Goal: Information Seeking & Learning: Understand process/instructions

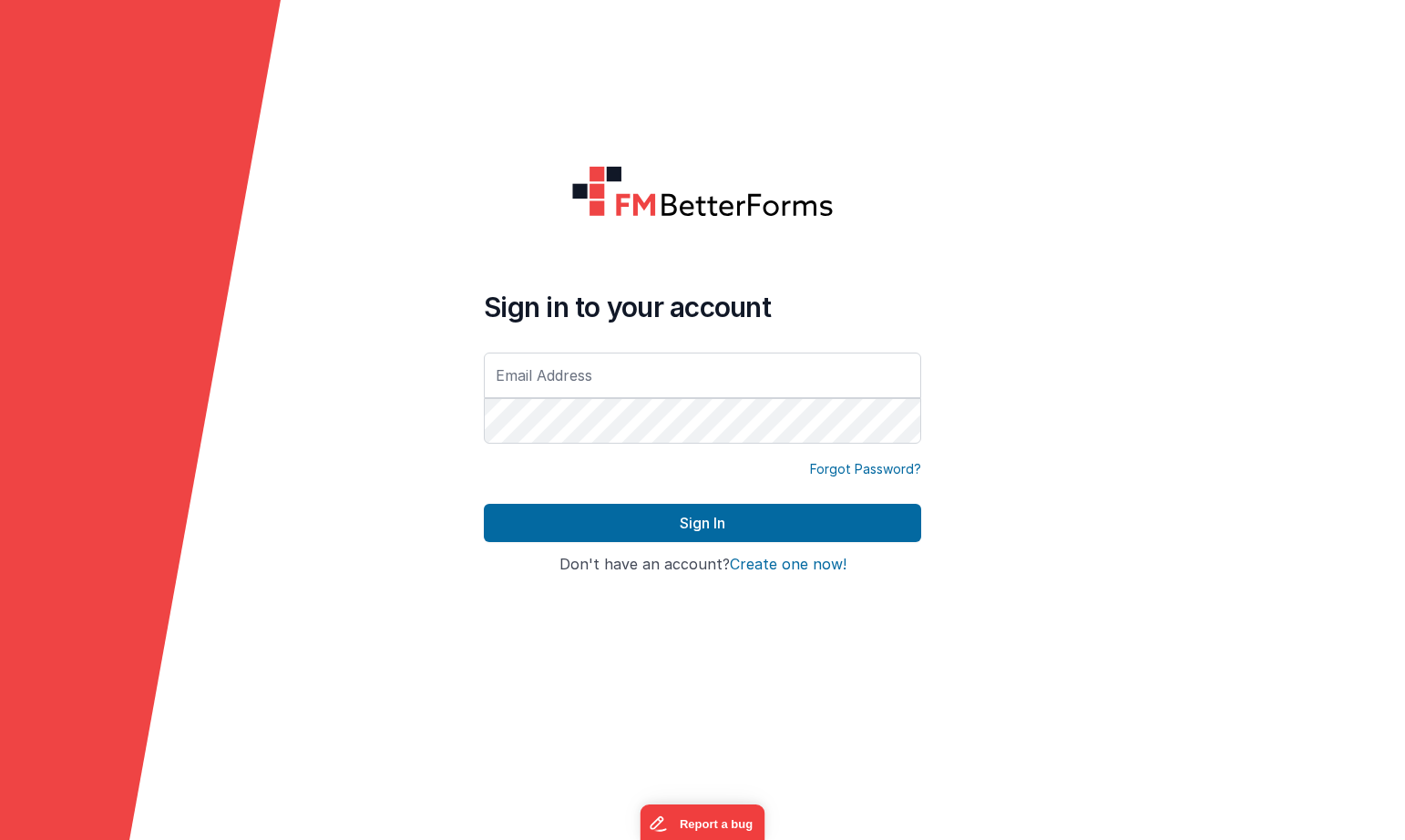
type input "[EMAIL_ADDRESS][DOMAIN_NAME]"
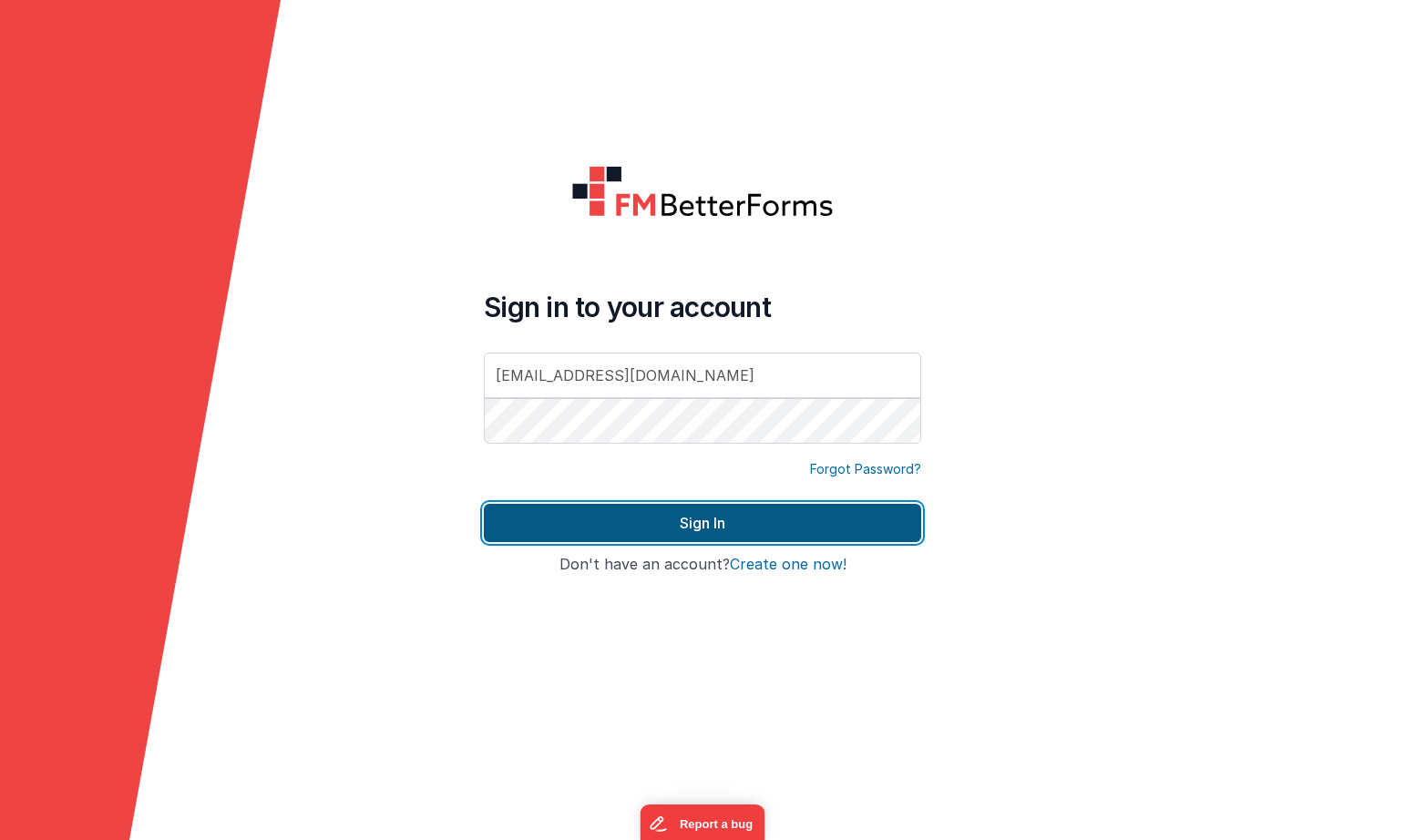
click at [723, 520] on button "Sign In" at bounding box center [702, 522] width 437 height 38
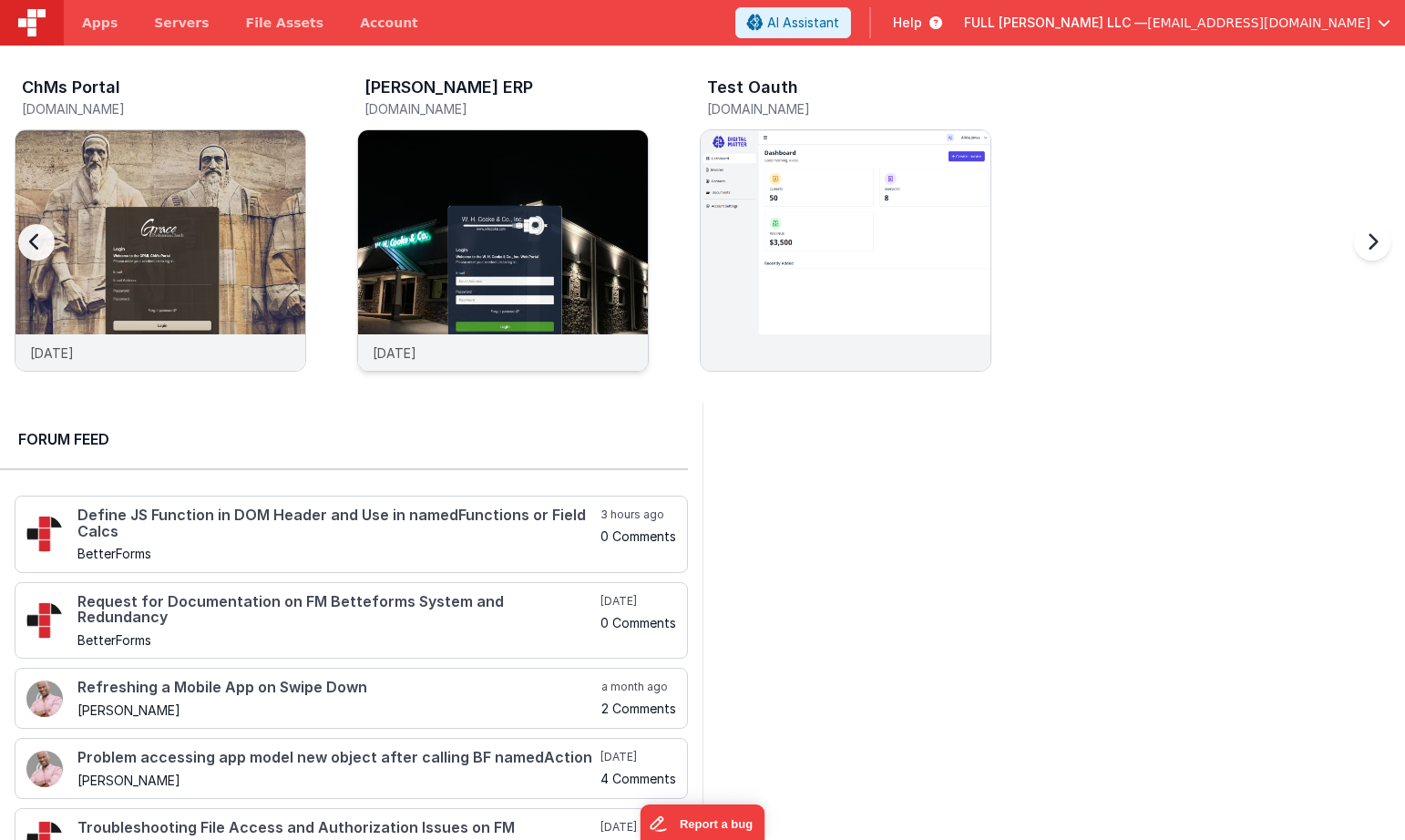
click at [392, 174] on img at bounding box center [502, 274] width 289 height 289
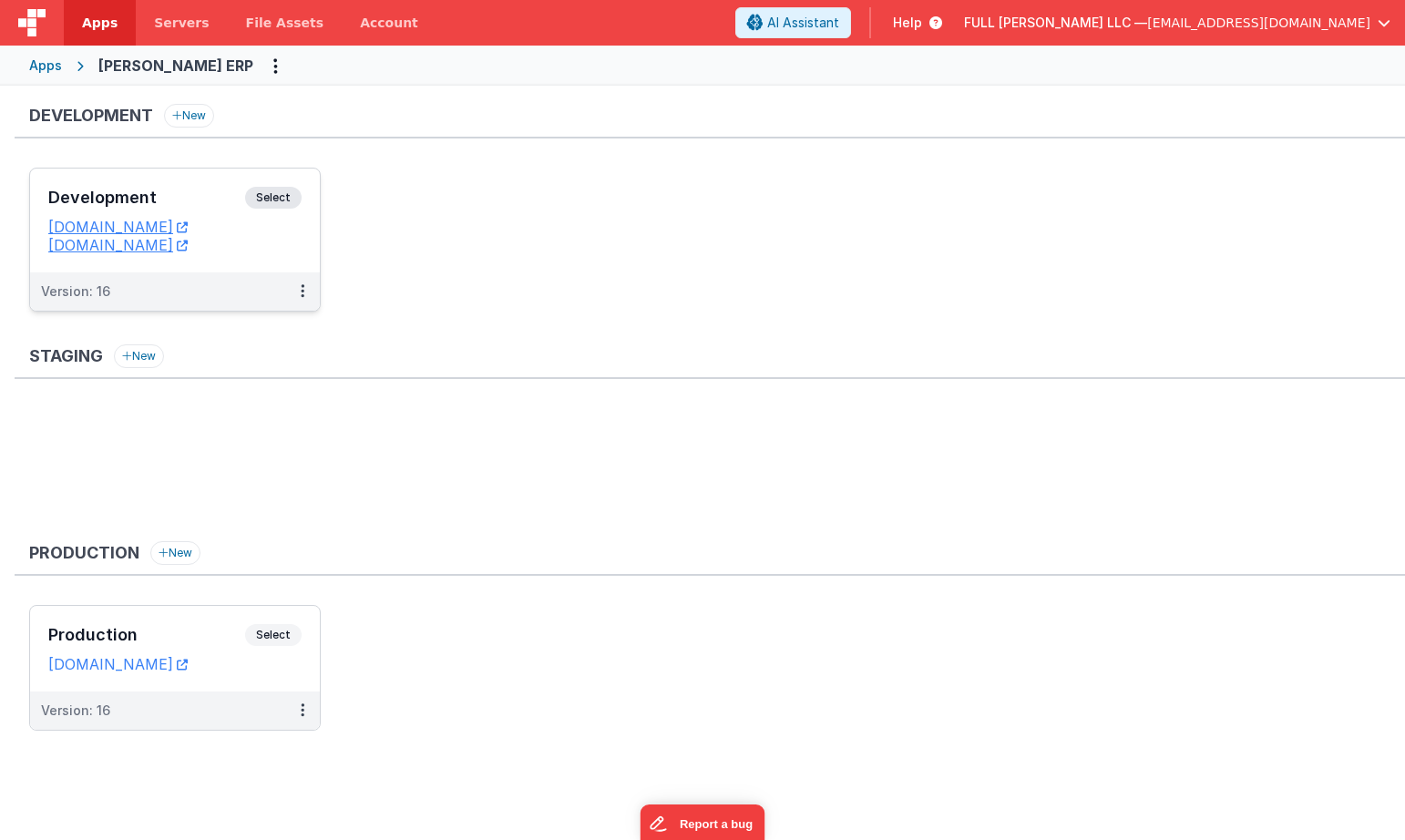
click at [234, 198] on h3 "Development" at bounding box center [146, 198] width 197 height 18
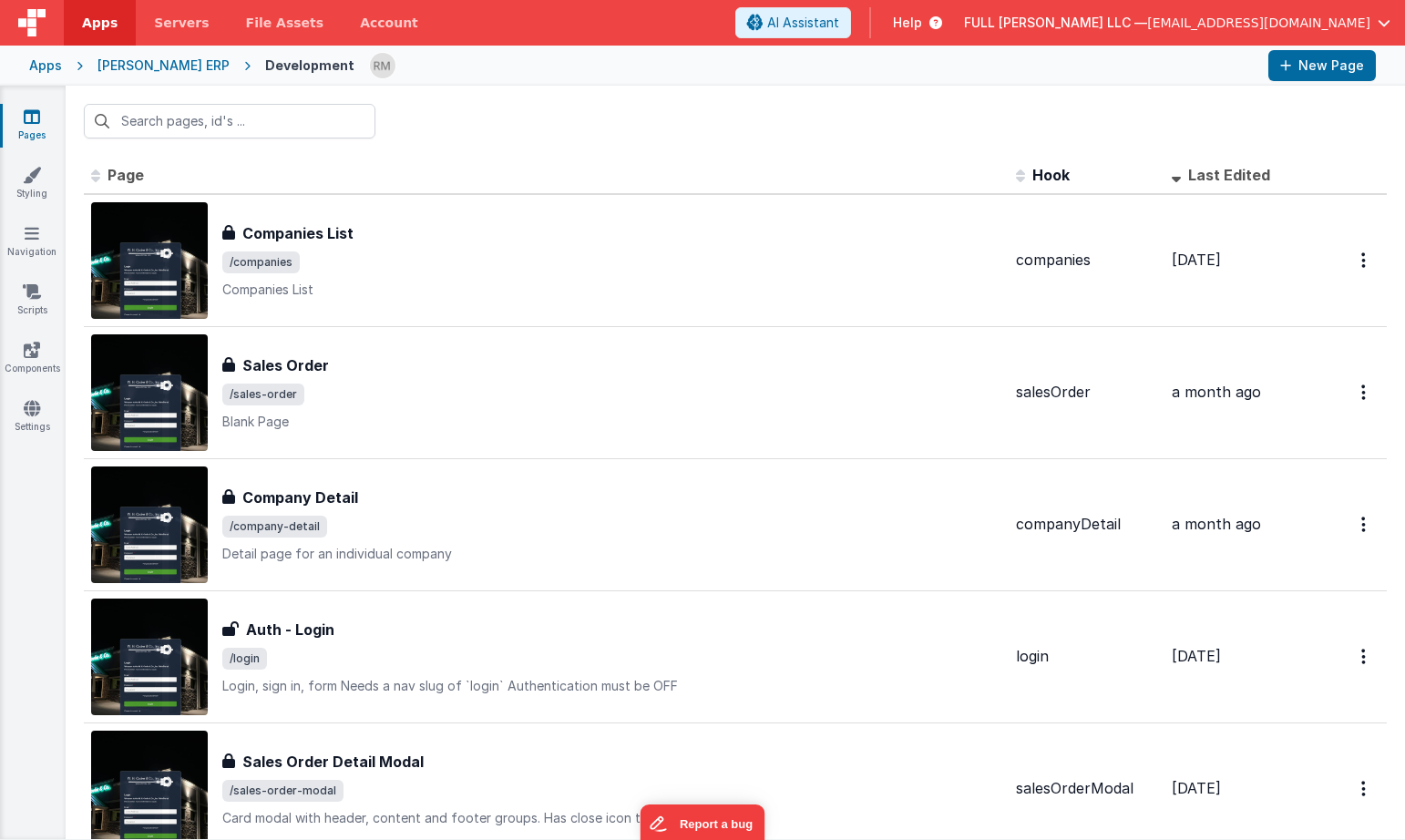
click at [964, 28] on div "Help" at bounding box center [917, 23] width 93 height 31
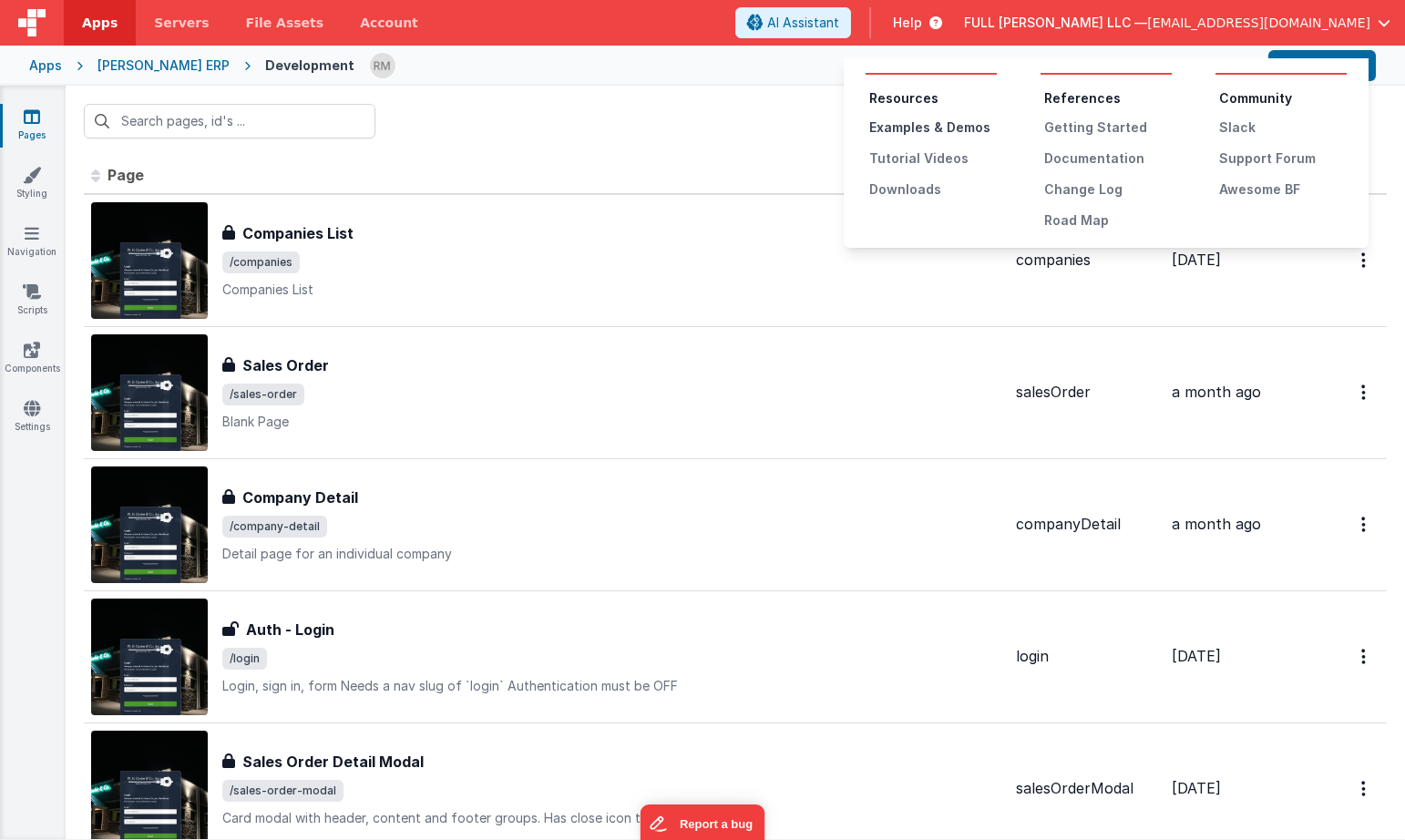
click at [959, 133] on div "Examples & Demos" at bounding box center [933, 128] width 128 height 18
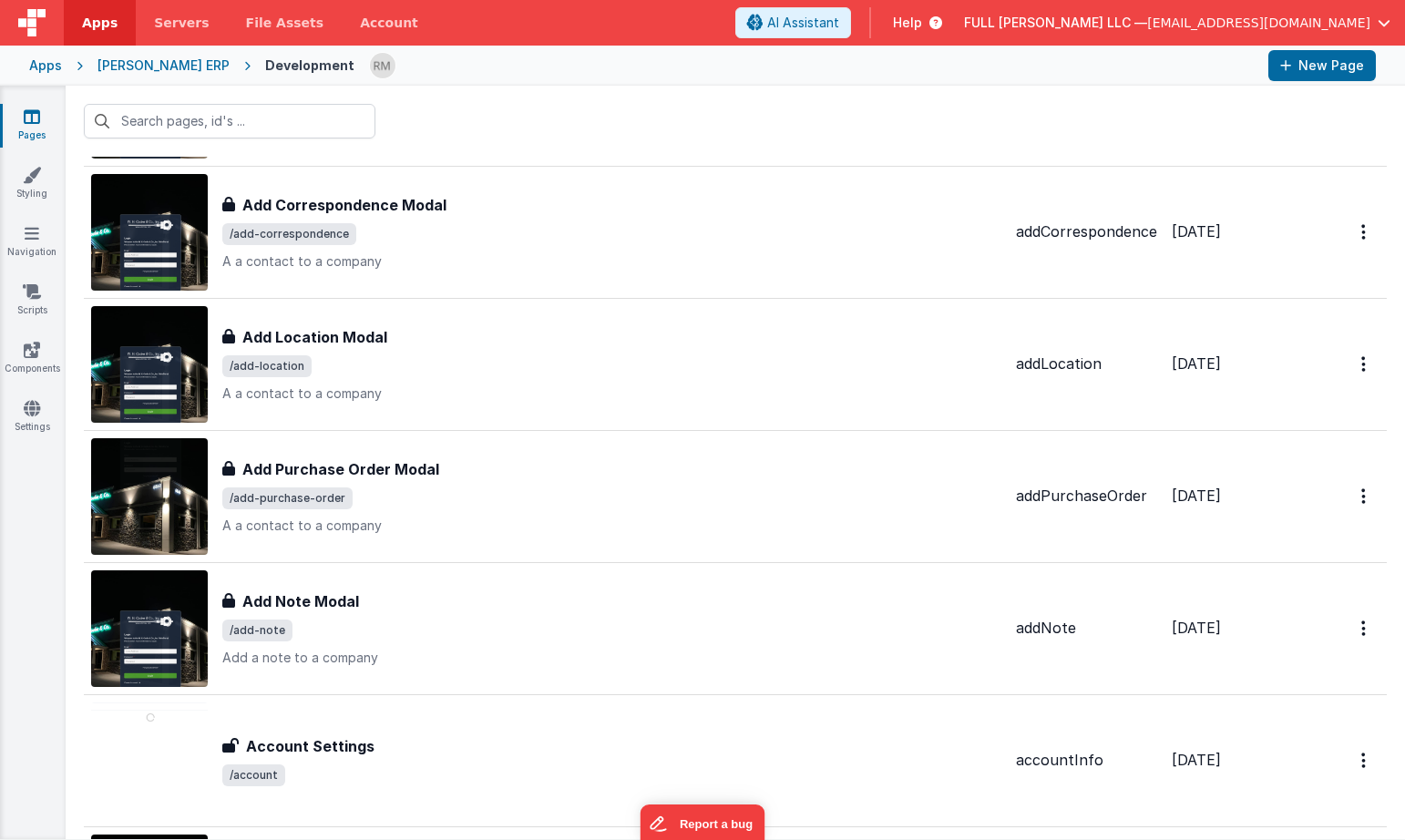
scroll to position [1293, 0]
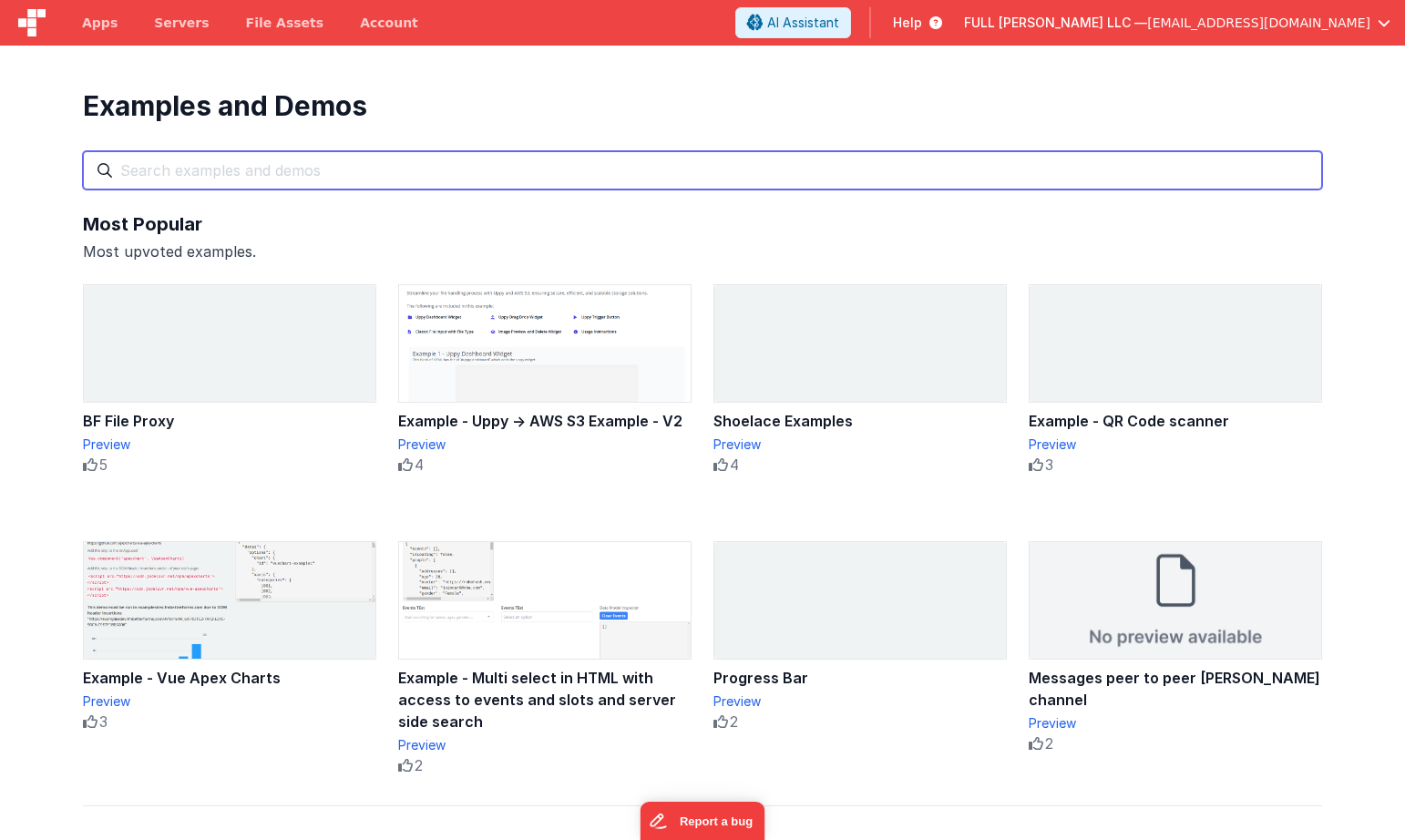
click at [470, 172] on input "text" at bounding box center [702, 170] width 1240 height 38
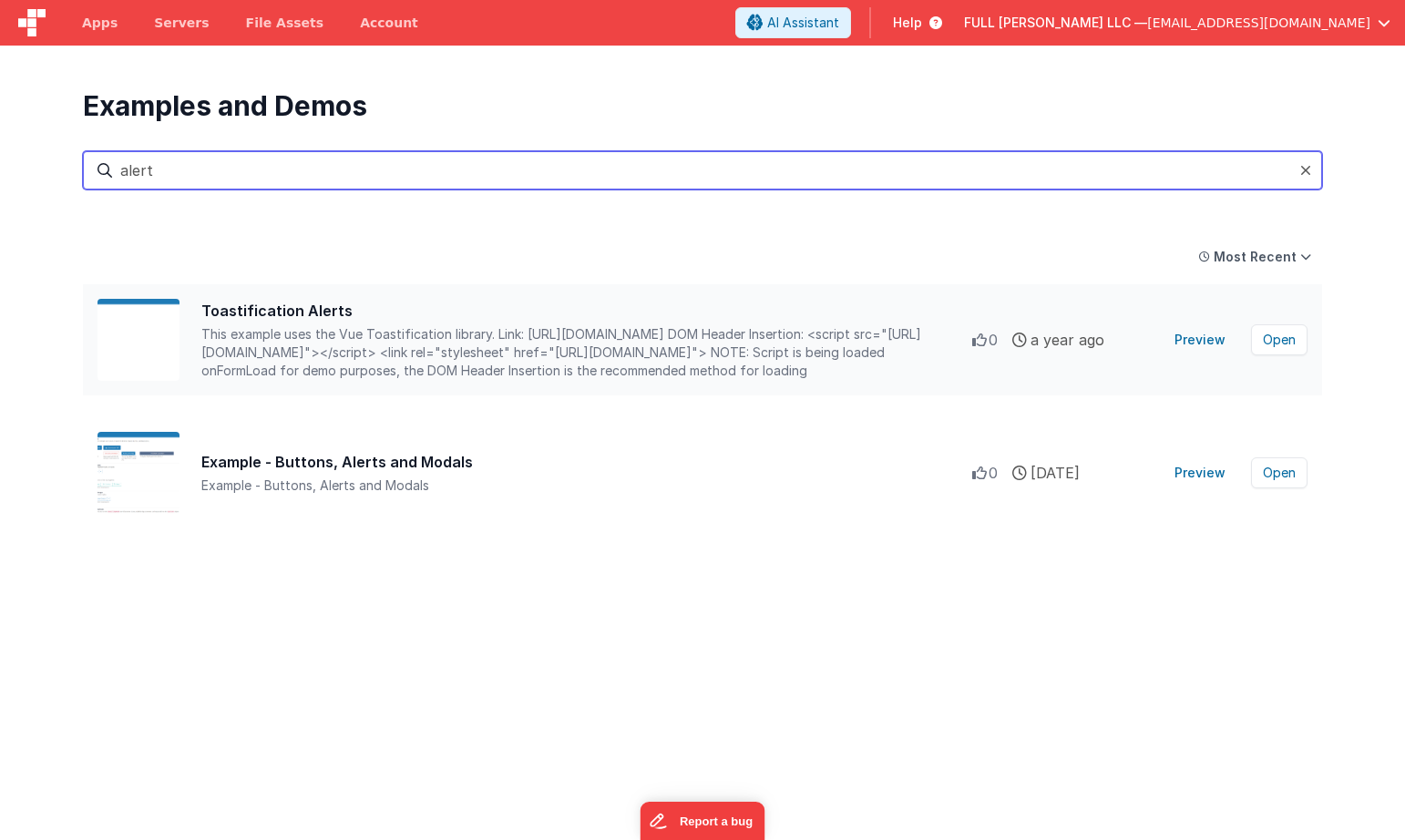
type input "alert"
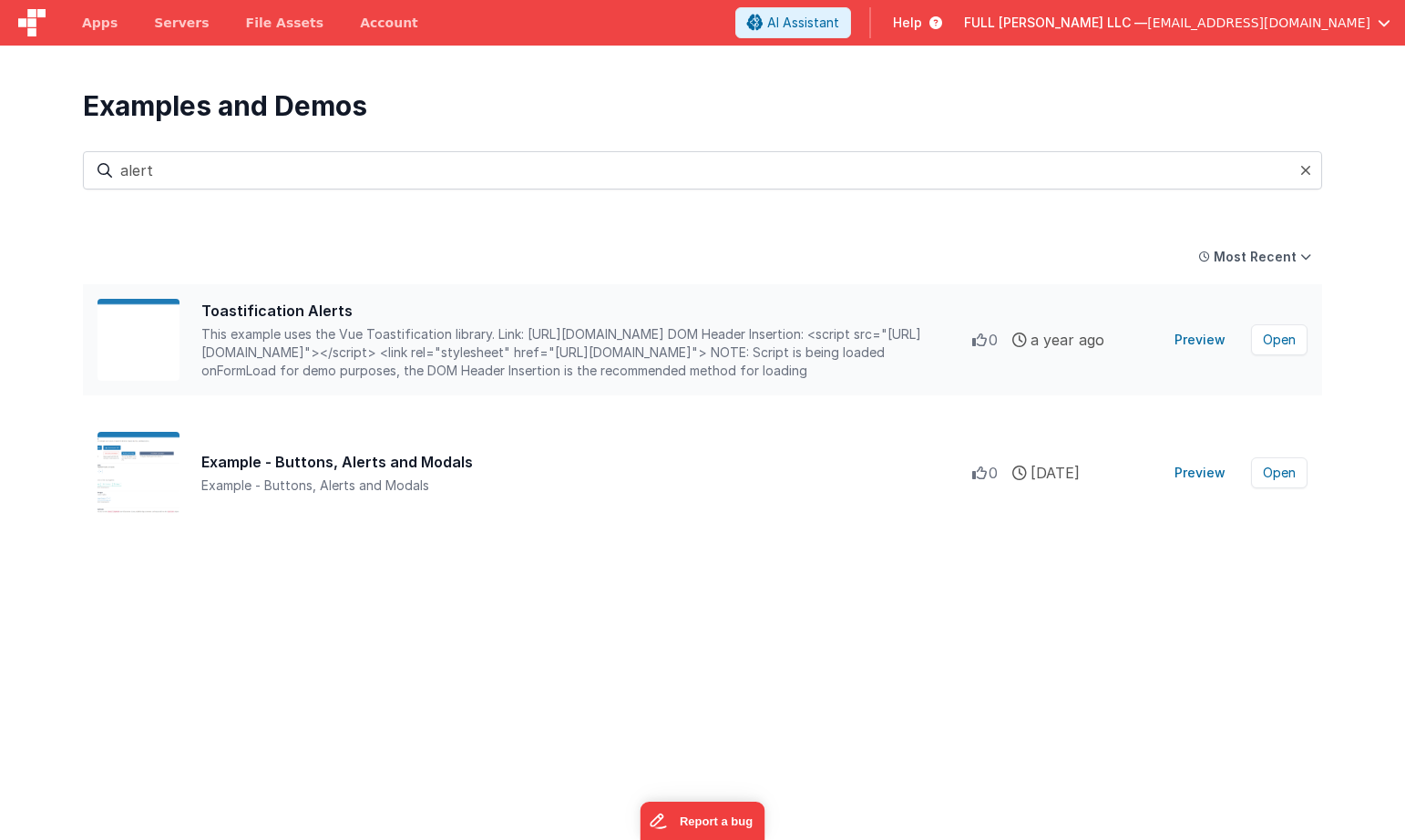
click at [308, 320] on div "Toastification Alerts" at bounding box center [587, 310] width 771 height 22
click at [139, 347] on img at bounding box center [138, 339] width 82 height 82
click at [1193, 341] on button "Preview" at bounding box center [1200, 340] width 73 height 30
click at [1271, 349] on button "Open" at bounding box center [1278, 340] width 56 height 31
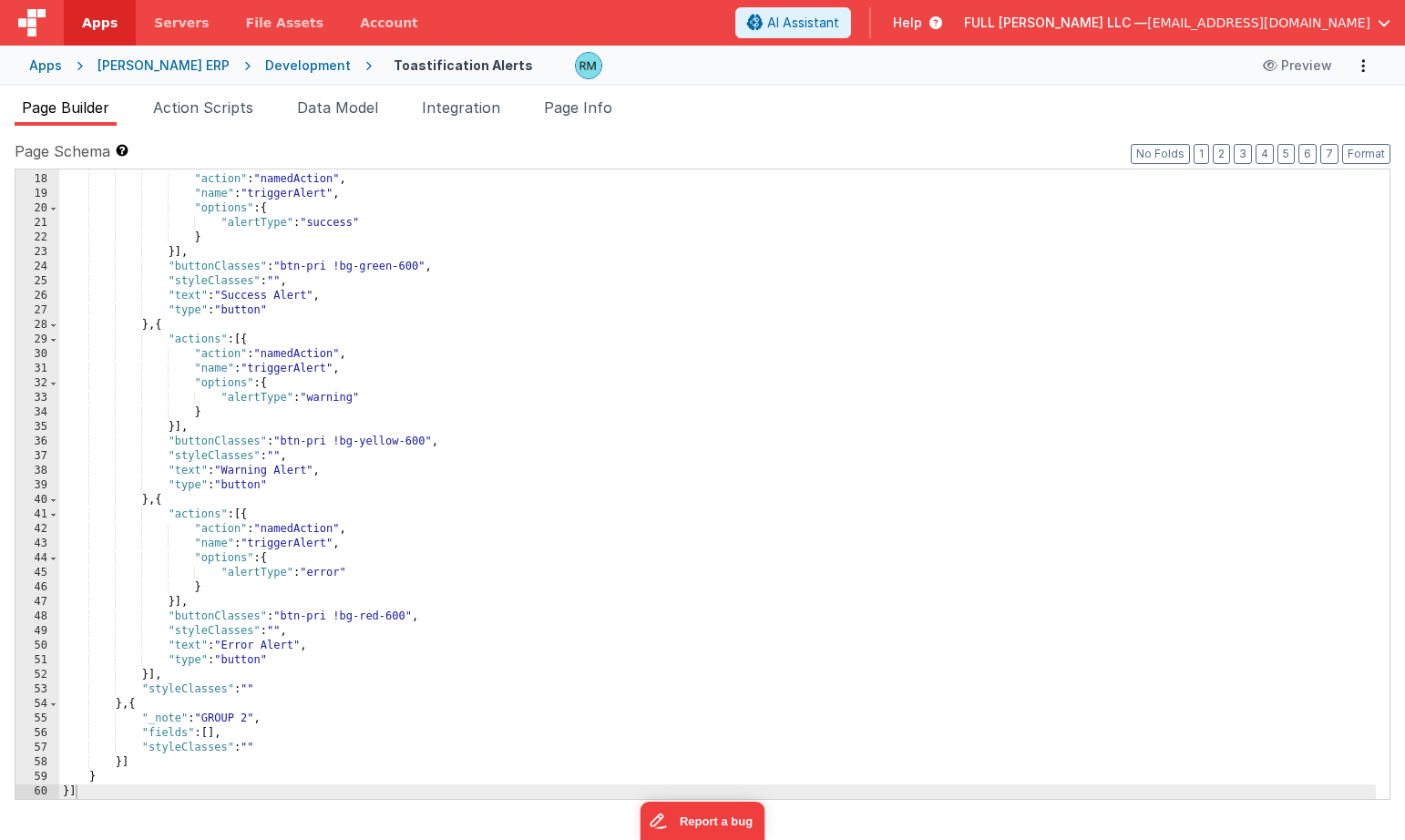
scroll to position [245, 0]
click at [324, 115] on span "Data Model" at bounding box center [337, 107] width 81 height 18
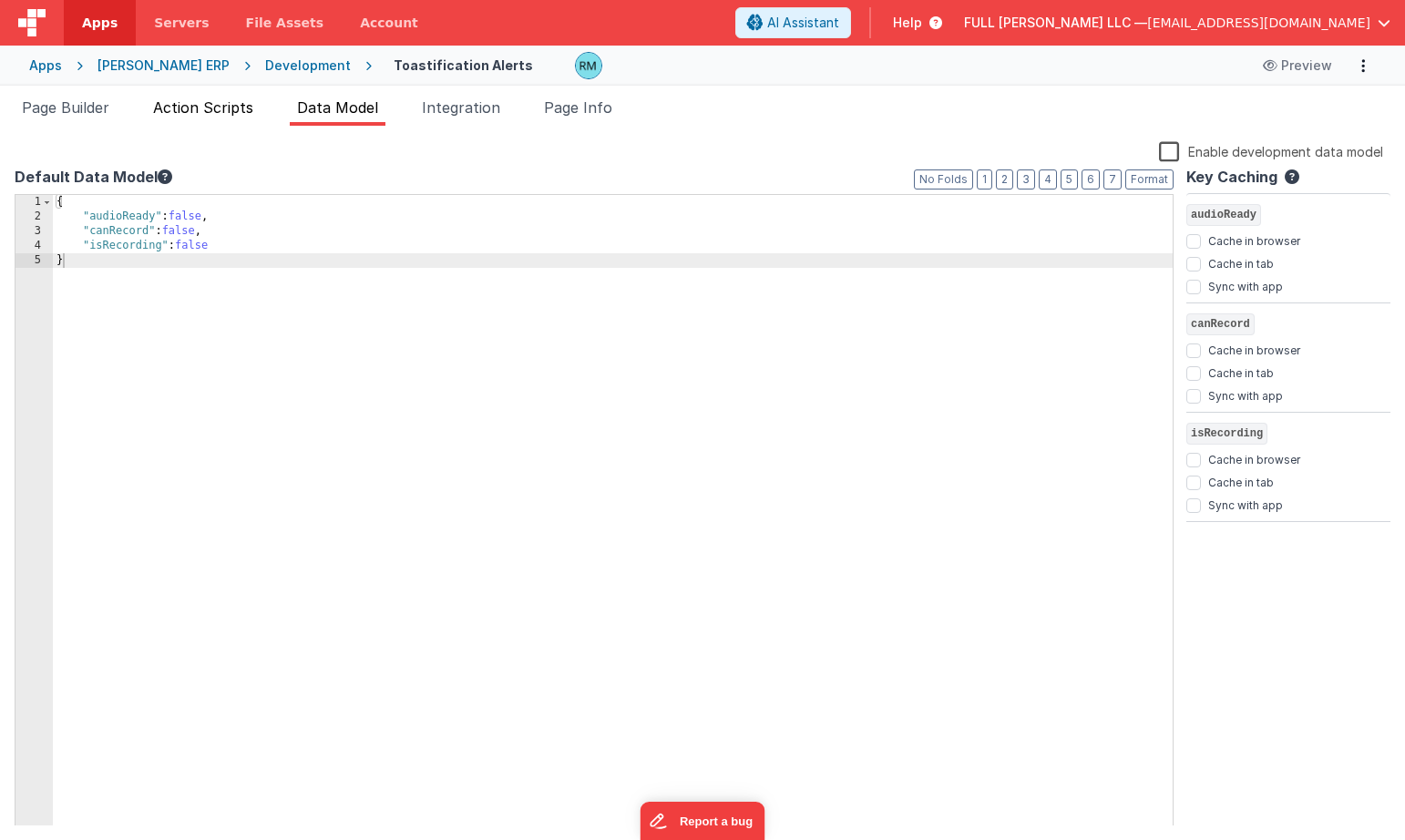
click at [226, 118] on li "Action Scripts" at bounding box center [203, 111] width 115 height 30
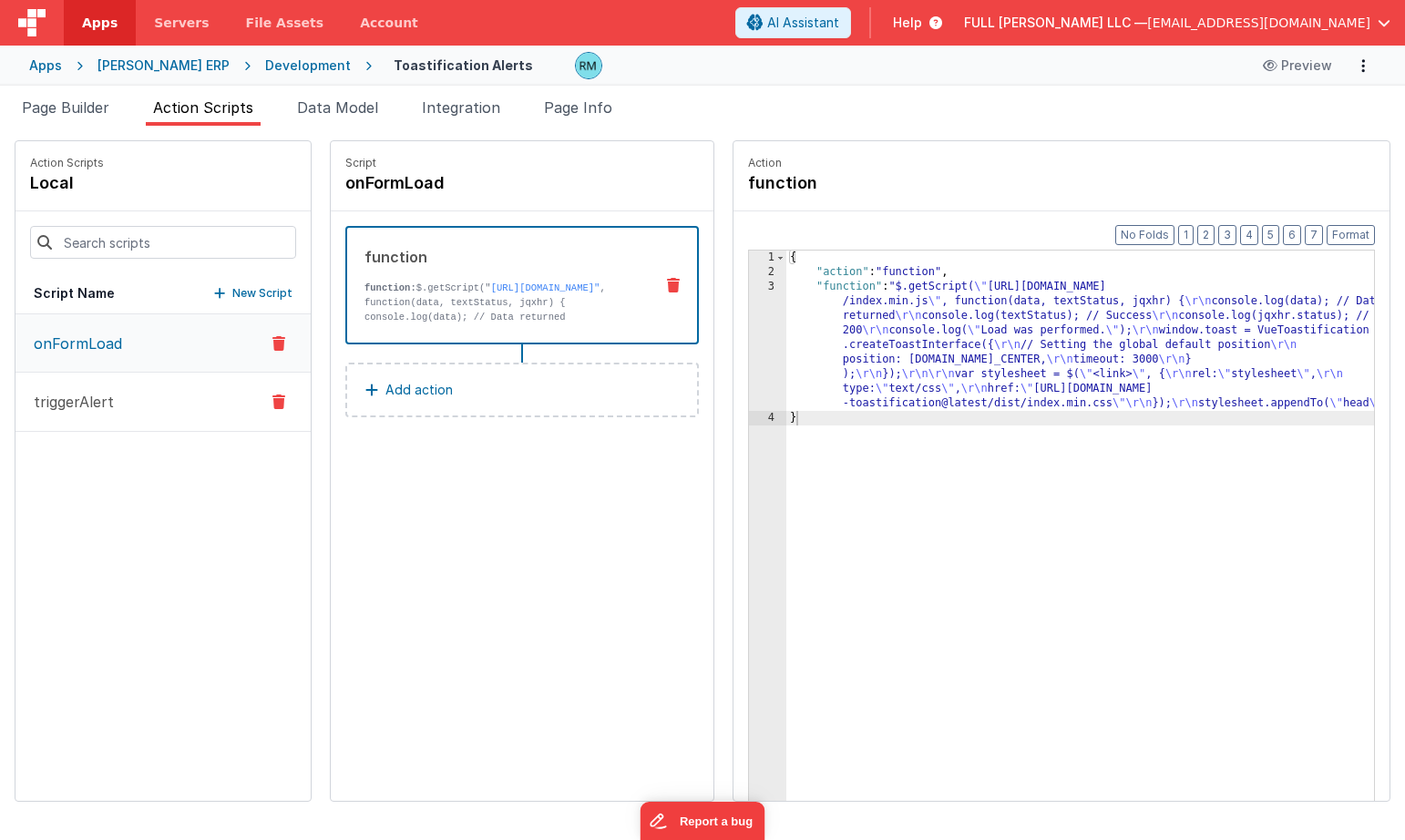
click at [99, 418] on button "triggerAlert" at bounding box center [163, 402] width 295 height 59
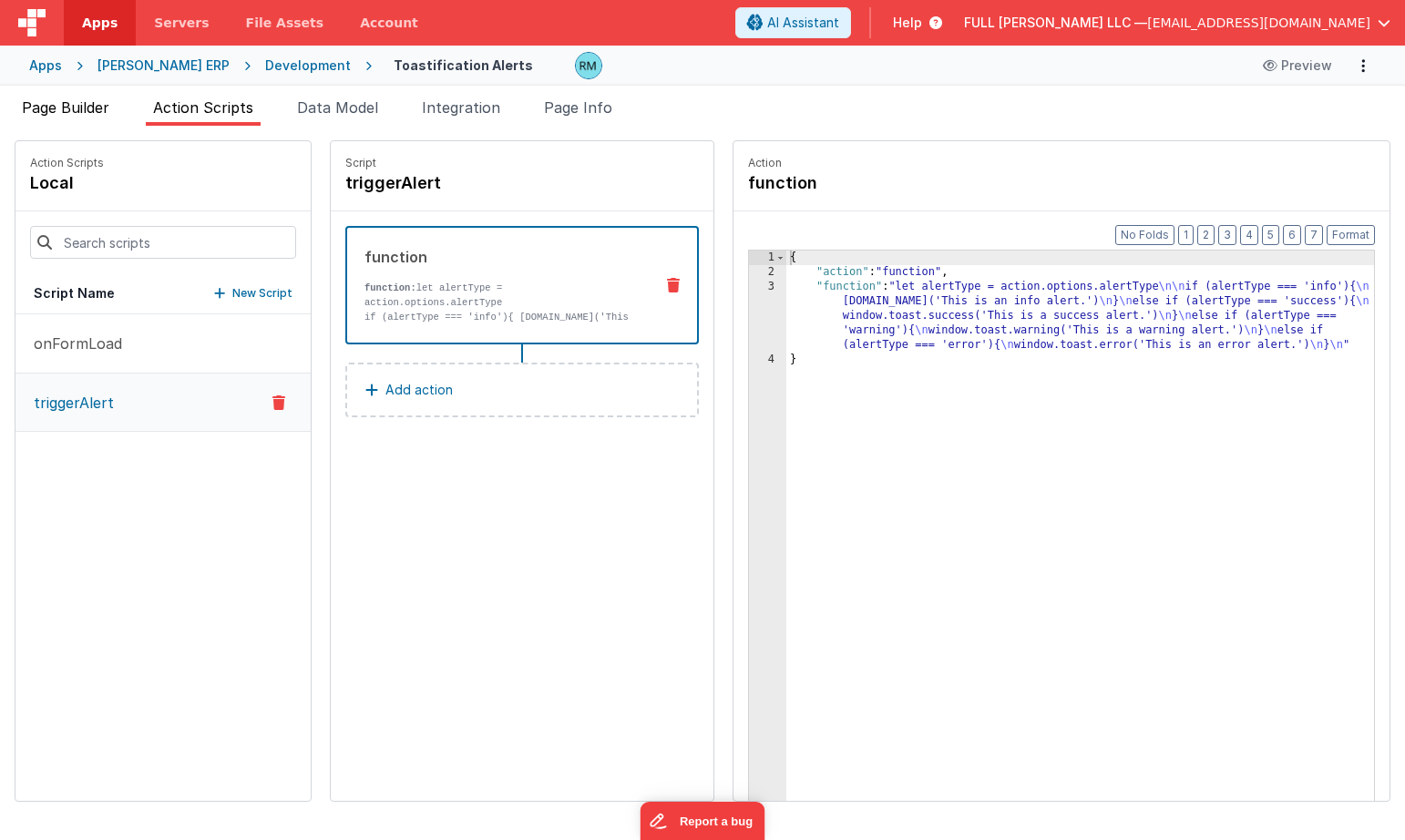
click at [76, 118] on li "Page Builder" at bounding box center [66, 111] width 102 height 30
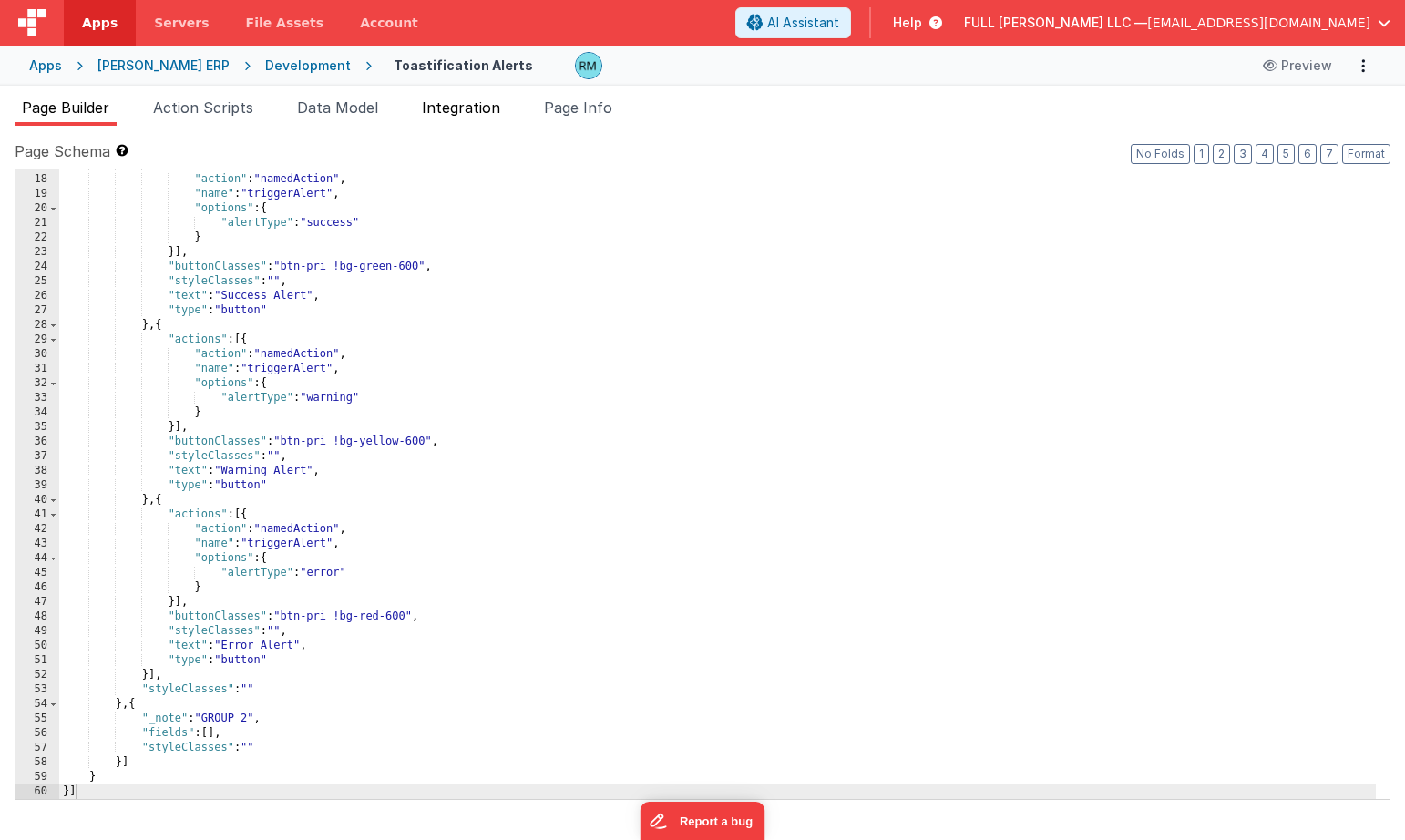
click at [452, 116] on span "Integration" at bounding box center [460, 107] width 79 height 18
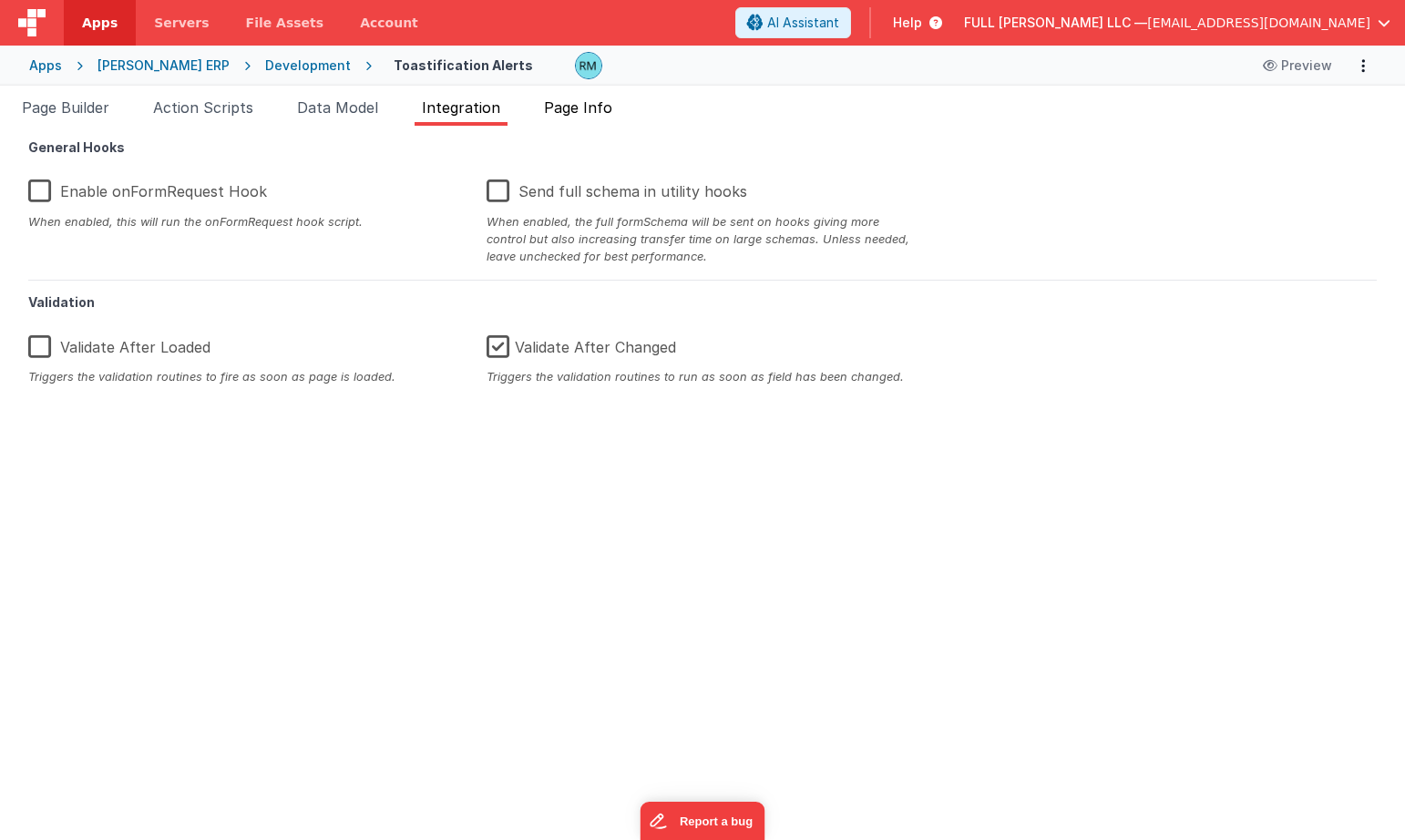
click at [551, 113] on span "Page Info" at bounding box center [579, 107] width 68 height 18
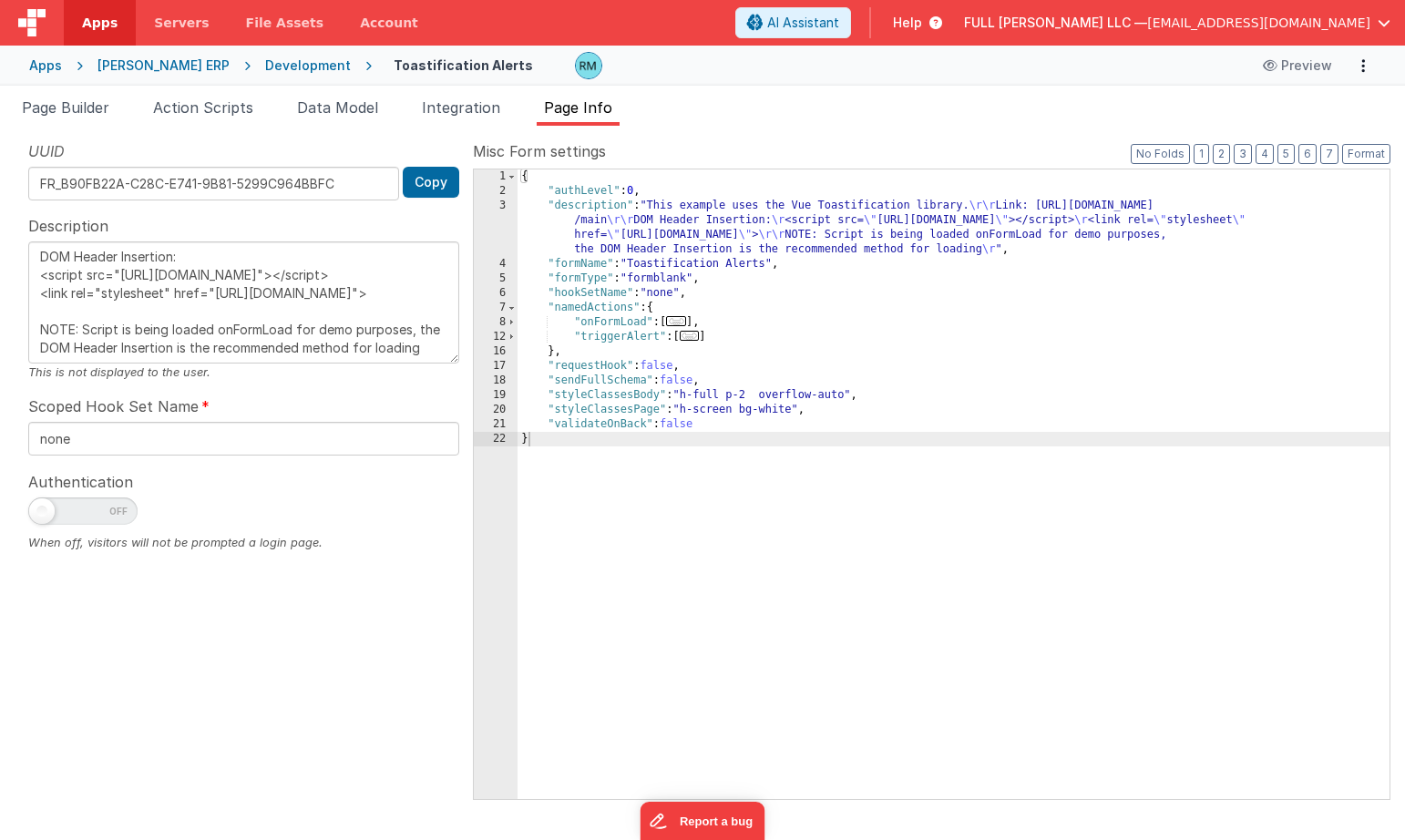
scroll to position [128, 0]
click at [686, 323] on span "..." at bounding box center [677, 321] width 20 height 10
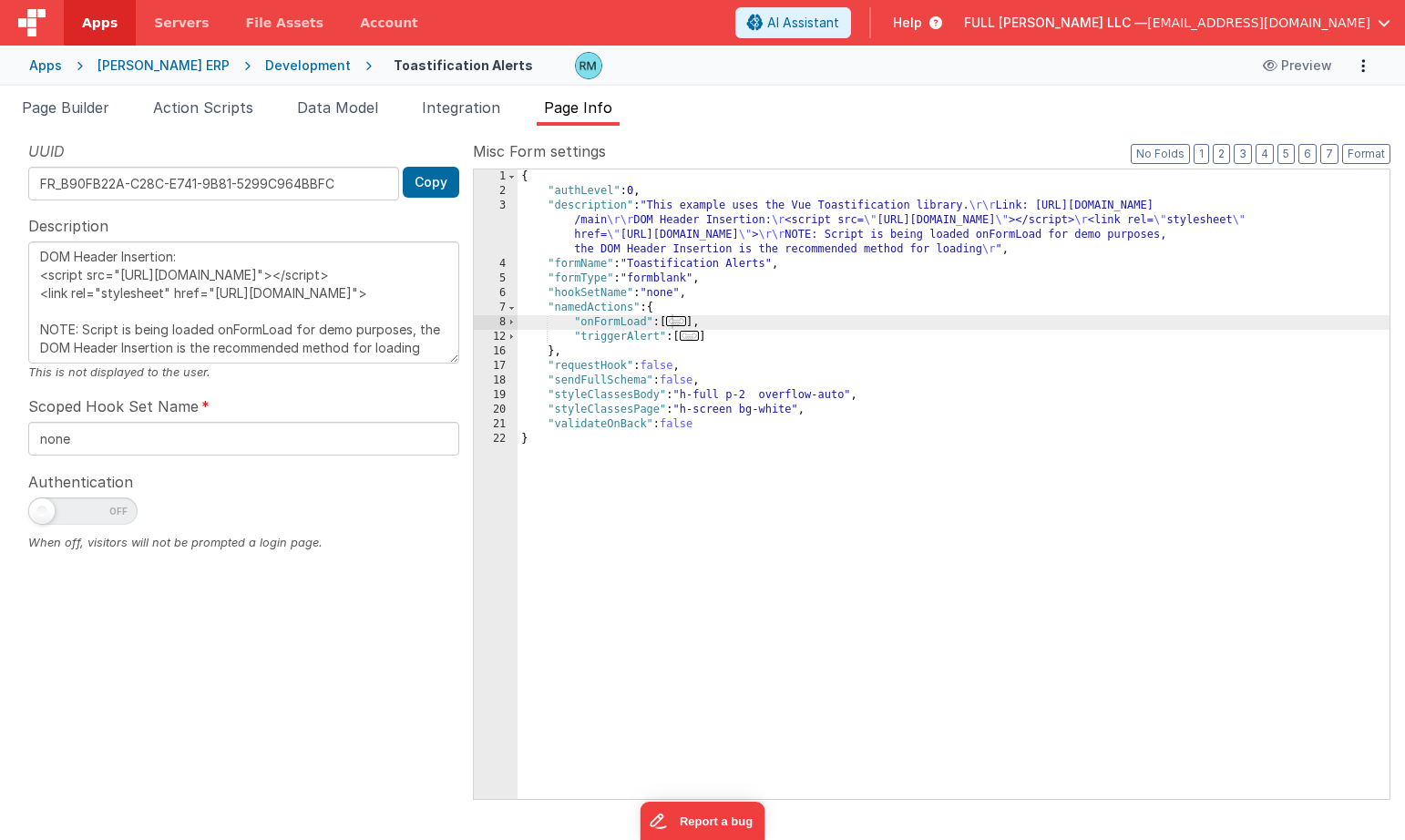
click at [686, 323] on span "..." at bounding box center [677, 321] width 20 height 10
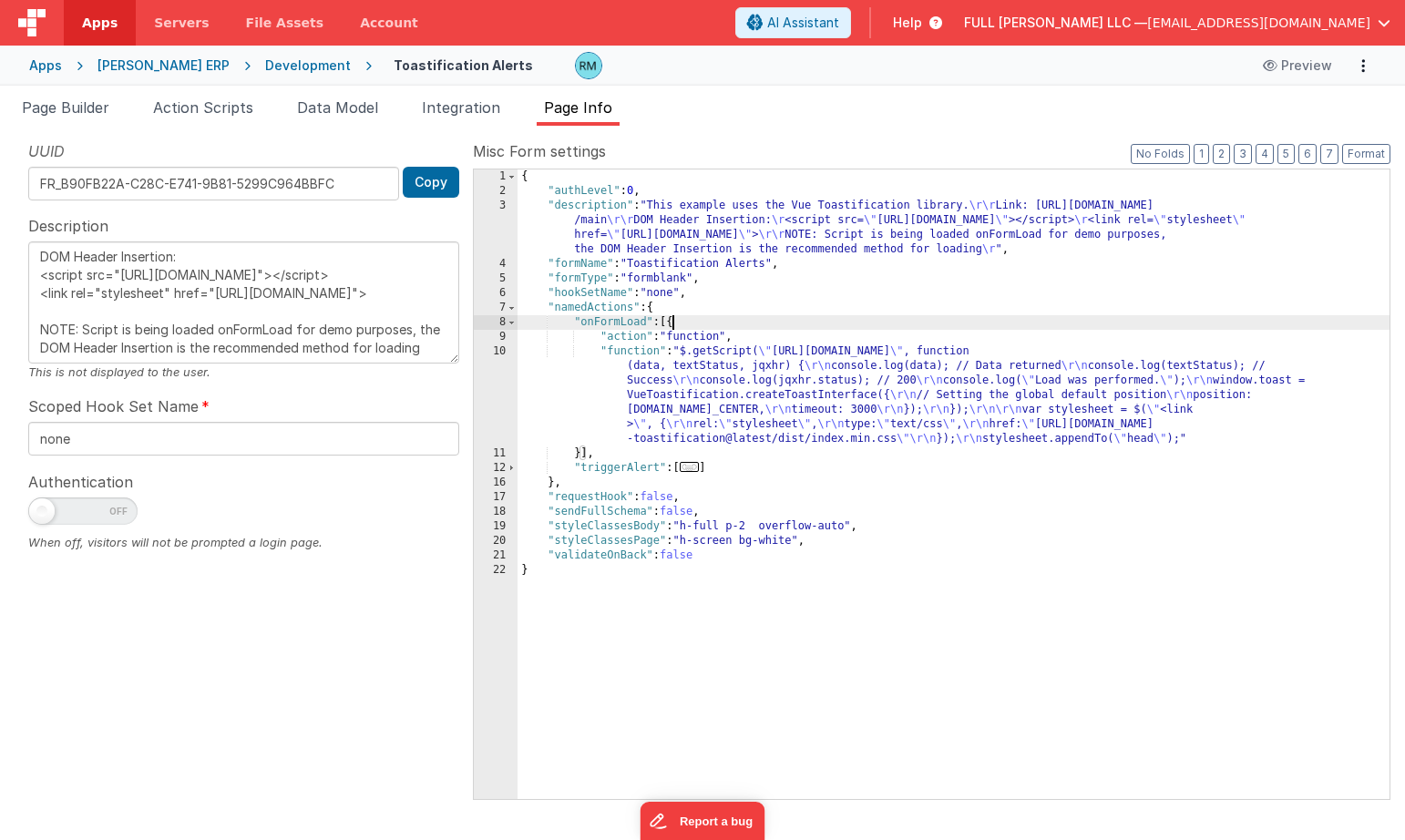
click at [693, 469] on span "..." at bounding box center [690, 467] width 20 height 10
